Goal: Register for event/course

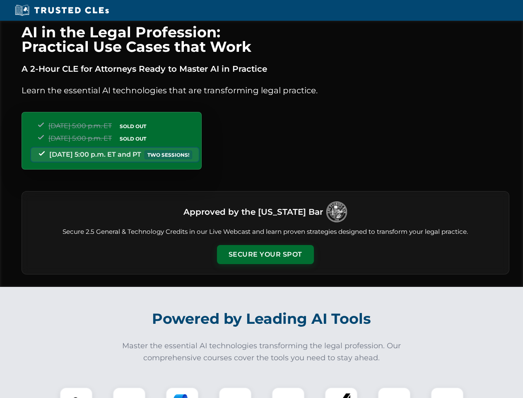
click at [265, 254] on button "Secure Your Spot" at bounding box center [265, 254] width 97 height 19
click at [76, 392] on img at bounding box center [76, 403] width 24 height 24
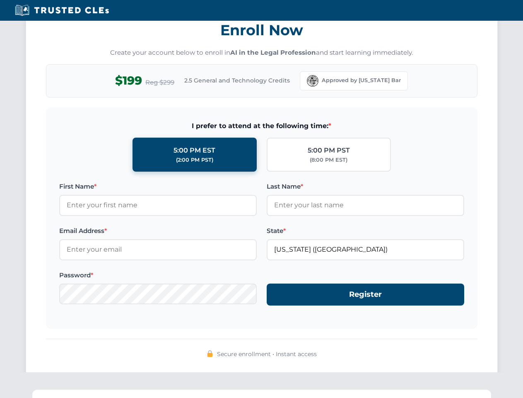
scroll to position [813, 0]
